Goal: Information Seeking & Learning: Learn about a topic

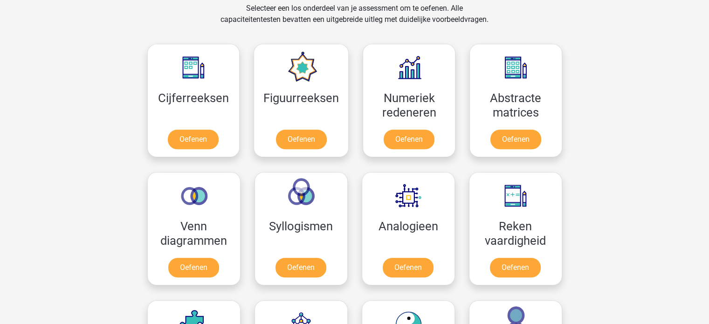
scroll to position [358, 0]
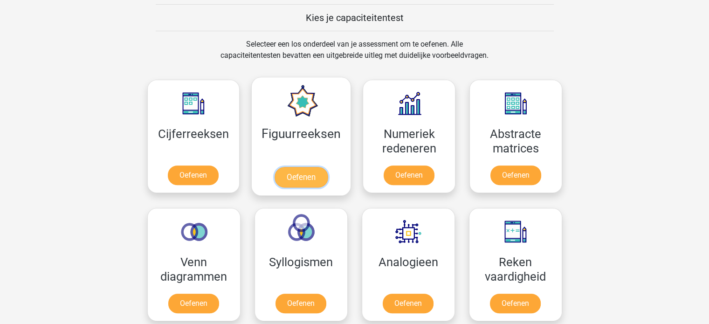
click at [304, 184] on link "Oefenen" at bounding box center [301, 177] width 53 height 21
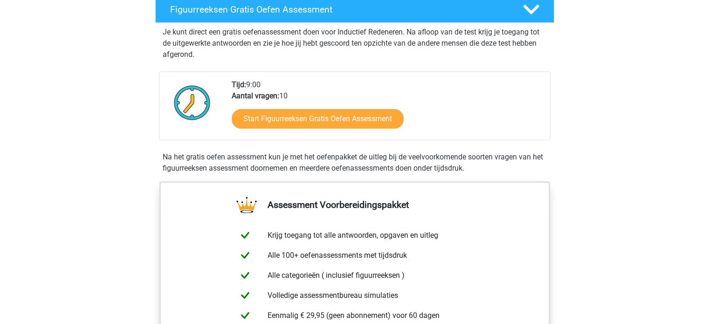
scroll to position [170, 0]
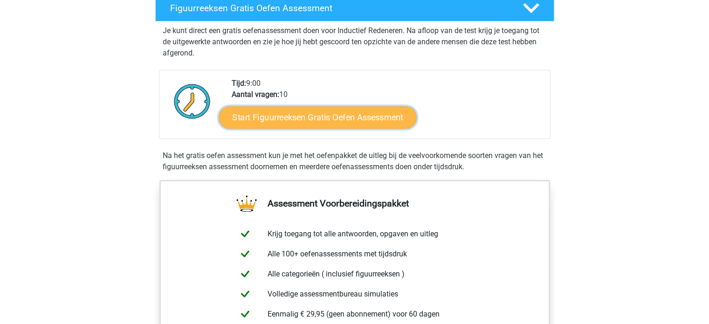
click at [375, 114] on link "Start Figuurreeksen Gratis Oefen Assessment" at bounding box center [318, 117] width 198 height 22
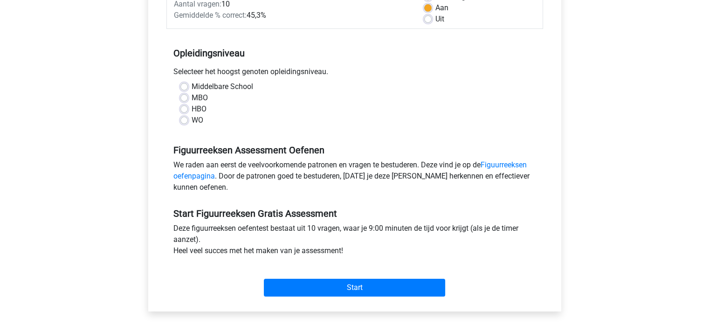
scroll to position [162, 0]
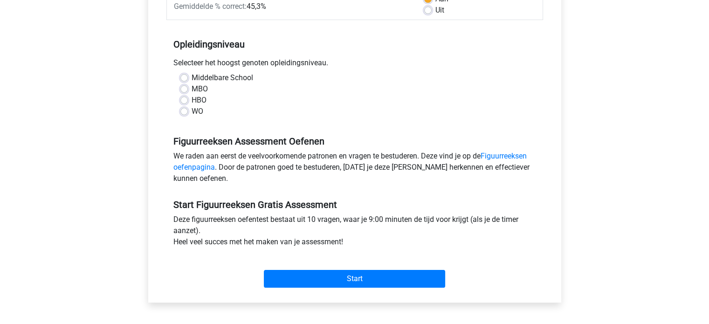
click at [192, 90] on label "MBO" at bounding box center [200, 88] width 16 height 11
click at [185, 90] on input "MBO" at bounding box center [183, 87] width 7 height 9
radio input "true"
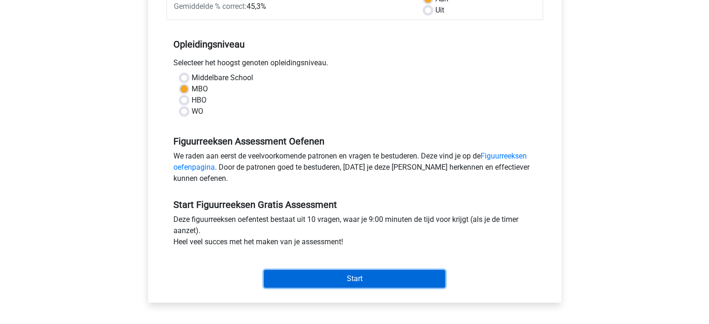
click at [311, 278] on input "Start" at bounding box center [354, 279] width 181 height 18
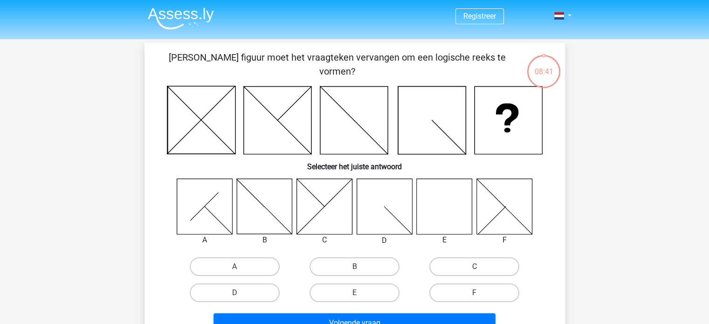
click at [444, 214] on icon at bounding box center [444, 206] width 55 height 55
click at [366, 287] on label "E" at bounding box center [355, 293] width 90 height 19
click at [360, 293] on input "E" at bounding box center [357, 296] width 6 height 6
radio input "true"
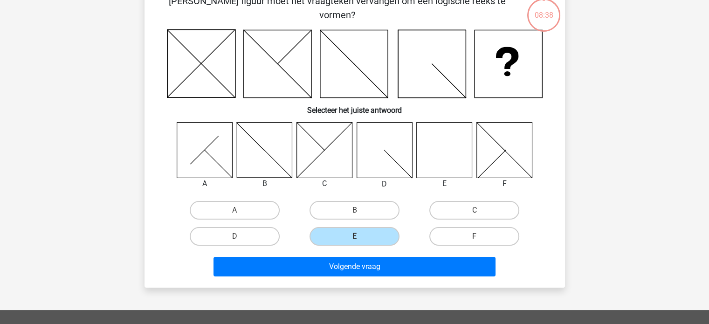
scroll to position [67, 0]
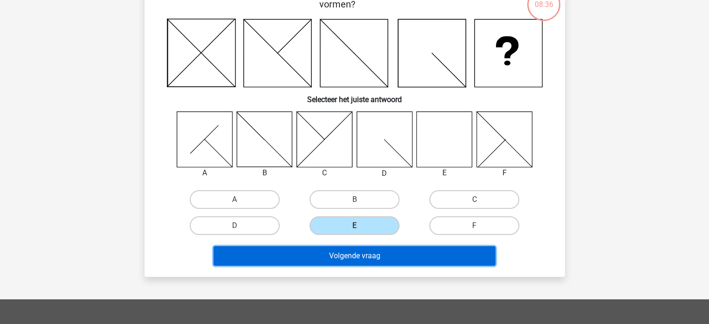
click at [448, 249] on button "Volgende vraag" at bounding box center [355, 256] width 282 height 20
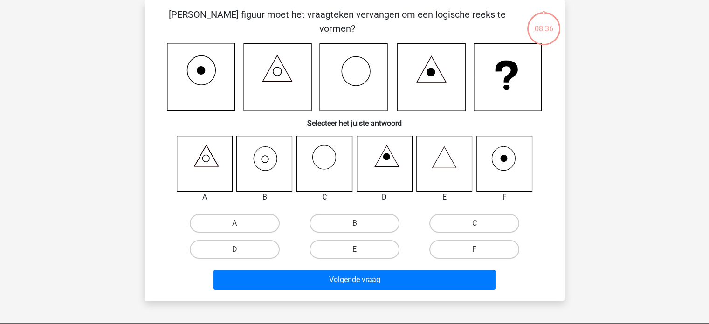
scroll to position [43, 0]
click at [217, 216] on label "A" at bounding box center [235, 223] width 90 height 19
click at [235, 223] on input "A" at bounding box center [238, 226] width 6 height 6
radio input "true"
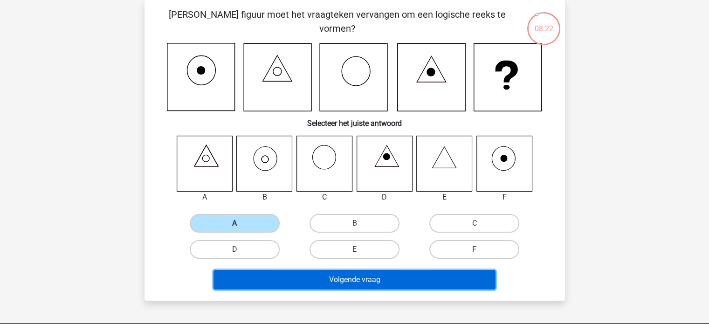
click at [322, 276] on button "Volgende vraag" at bounding box center [355, 280] width 282 height 20
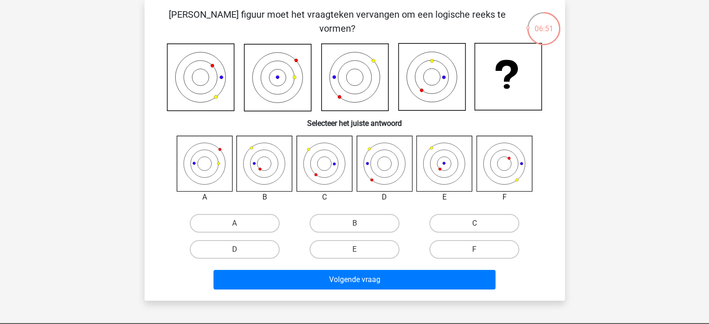
click at [355, 226] on input "B" at bounding box center [357, 226] width 6 height 6
radio input "true"
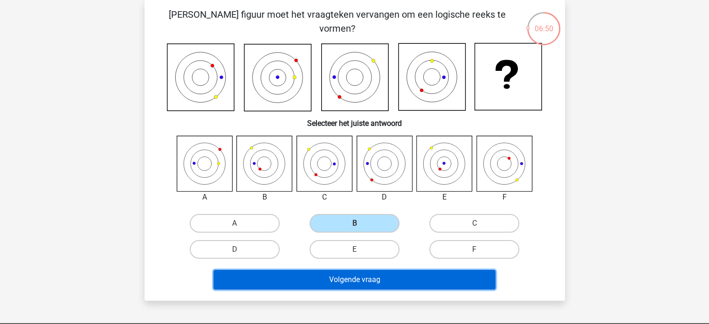
click at [344, 284] on button "Volgende vraag" at bounding box center [355, 280] width 282 height 20
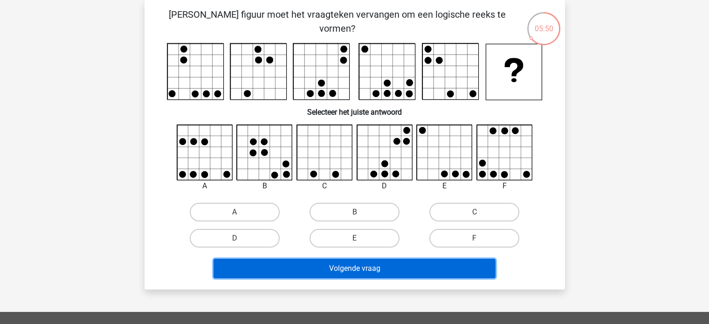
click at [339, 265] on button "Volgende vraag" at bounding box center [355, 269] width 282 height 20
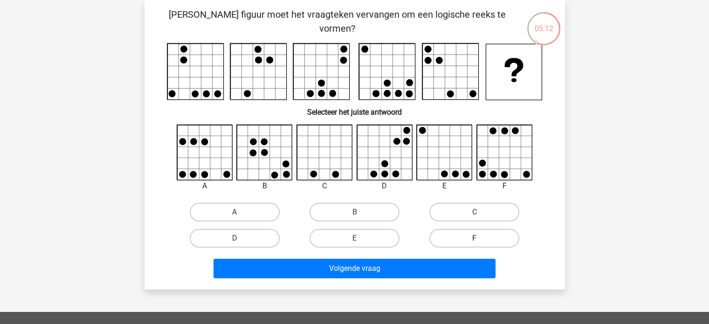
click at [458, 235] on label "F" at bounding box center [474, 238] width 90 height 19
click at [475, 238] on input "F" at bounding box center [478, 241] width 6 height 6
radio input "true"
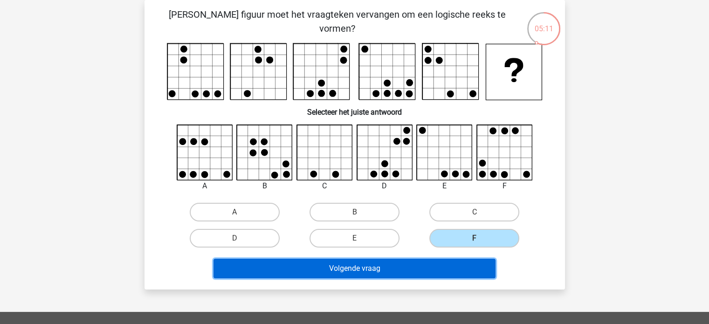
click at [440, 275] on button "Volgende vraag" at bounding box center [355, 269] width 282 height 20
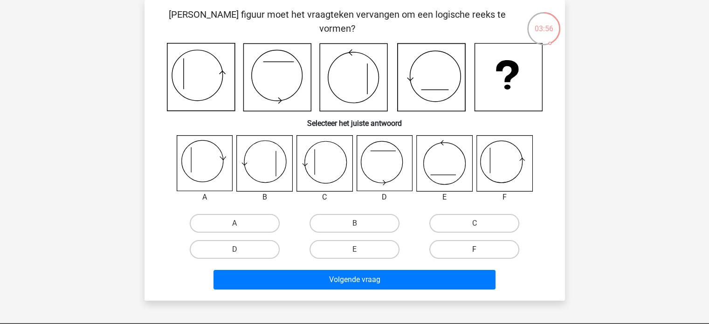
click at [477, 245] on label "F" at bounding box center [474, 249] width 90 height 19
click at [477, 249] on input "F" at bounding box center [478, 252] width 6 height 6
radio input "true"
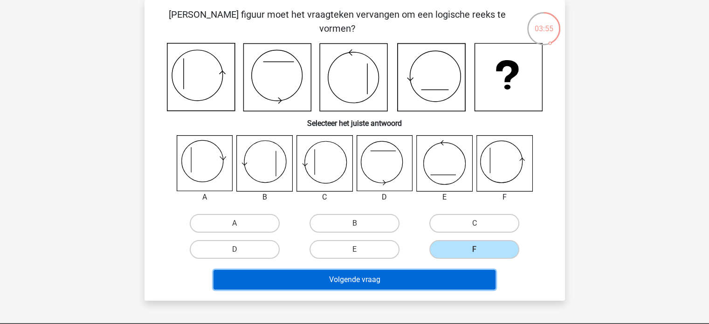
click at [457, 289] on button "Volgende vraag" at bounding box center [355, 280] width 282 height 20
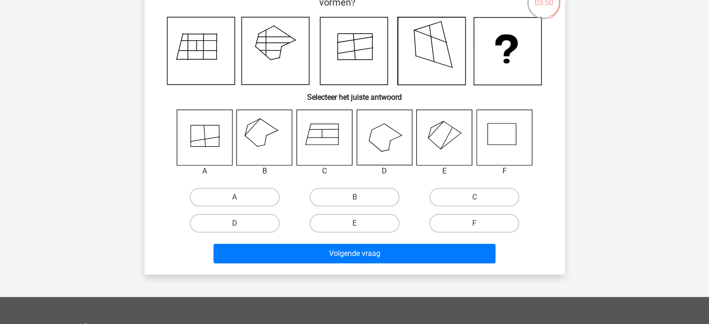
scroll to position [63, 0]
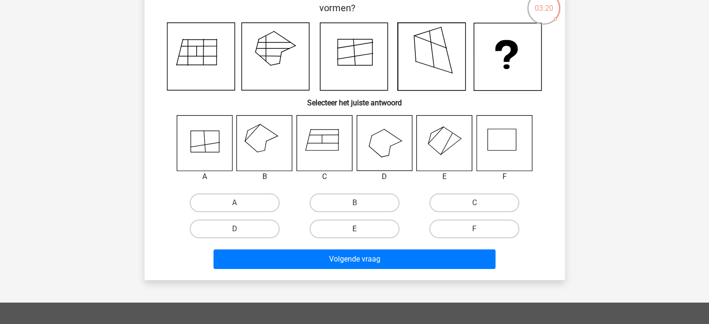
click at [353, 230] on label "E" at bounding box center [355, 229] width 90 height 19
click at [354, 230] on input "E" at bounding box center [357, 232] width 6 height 6
radio input "true"
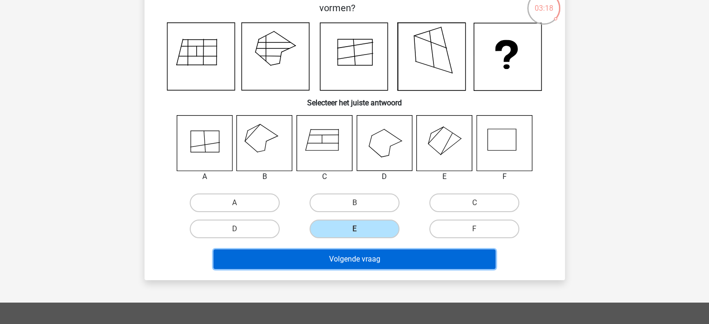
click at [352, 259] on button "Volgende vraag" at bounding box center [355, 259] width 282 height 20
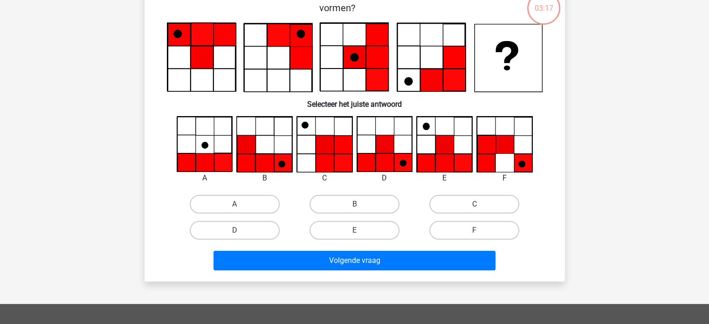
scroll to position [43, 0]
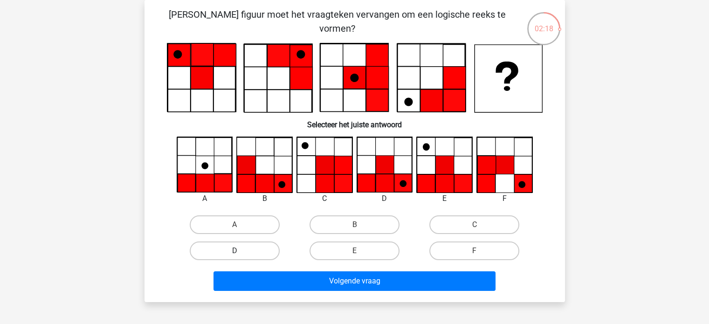
click at [248, 252] on label "D" at bounding box center [235, 251] width 90 height 19
click at [241, 252] on input "D" at bounding box center [238, 254] width 6 height 6
radio input "true"
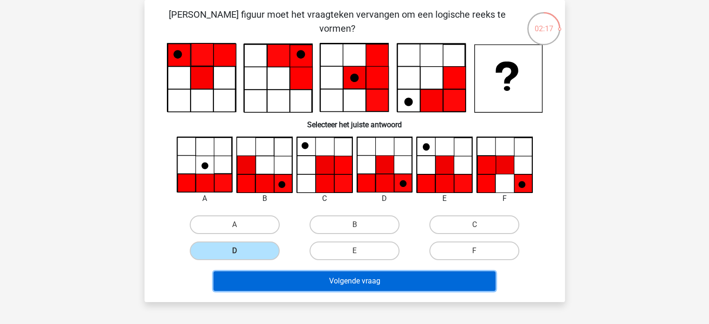
click at [276, 284] on button "Volgende vraag" at bounding box center [355, 281] width 282 height 20
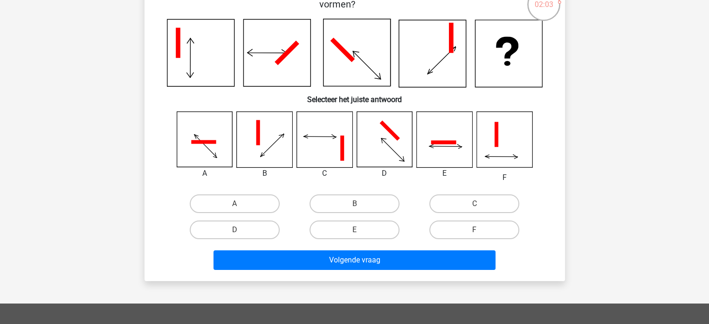
scroll to position [68, 0]
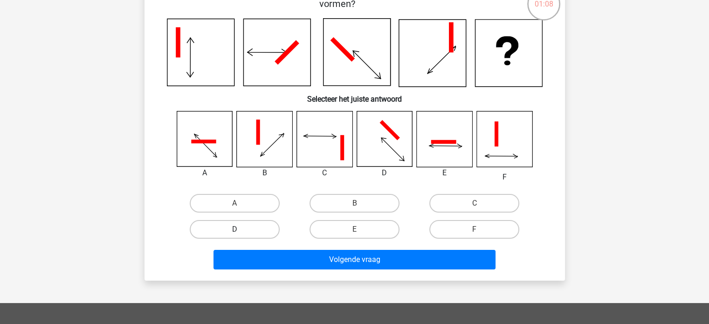
click at [245, 233] on label "D" at bounding box center [235, 229] width 90 height 19
click at [241, 233] on input "D" at bounding box center [238, 232] width 6 height 6
radio input "true"
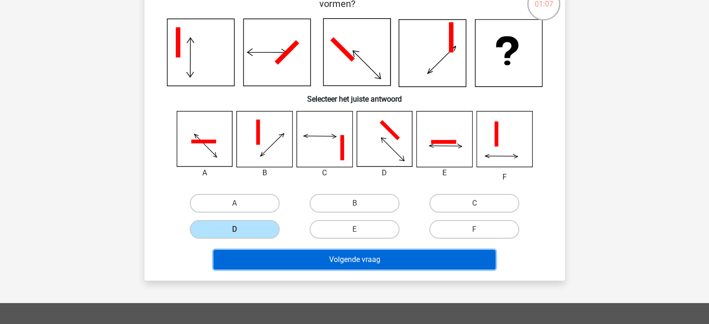
click at [283, 267] on button "Volgende vraag" at bounding box center [355, 260] width 282 height 20
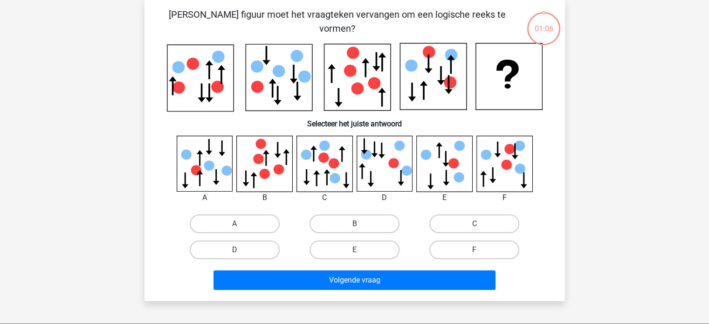
scroll to position [43, 0]
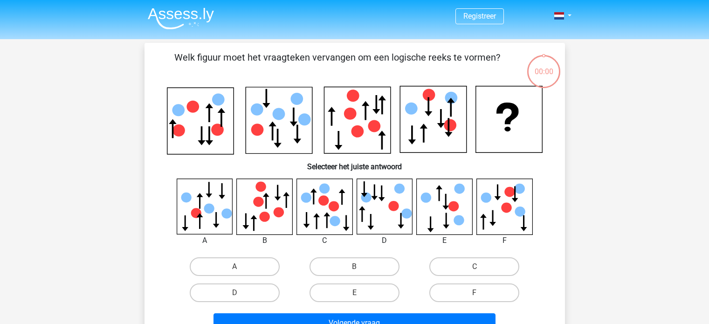
scroll to position [43, 0]
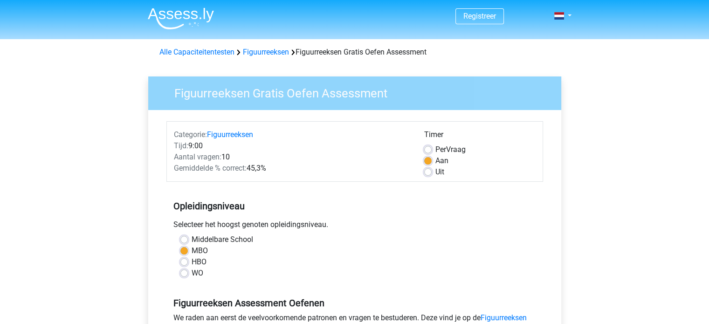
click at [652, 24] on header "Registreer Nederlands English" at bounding box center [354, 19] width 709 height 39
